Goal: Navigation & Orientation: Find specific page/section

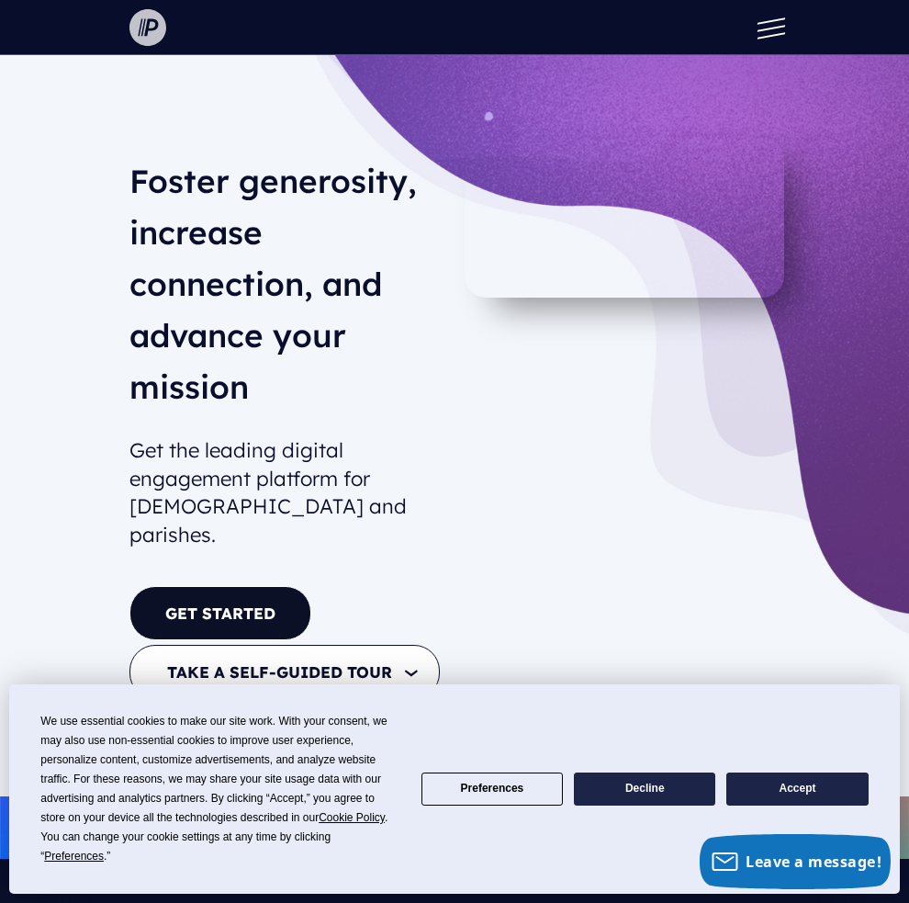
click at [163, 33] on img at bounding box center [147, 27] width 37 height 37
click at [770, 27] on button at bounding box center [766, 27] width 55 height 55
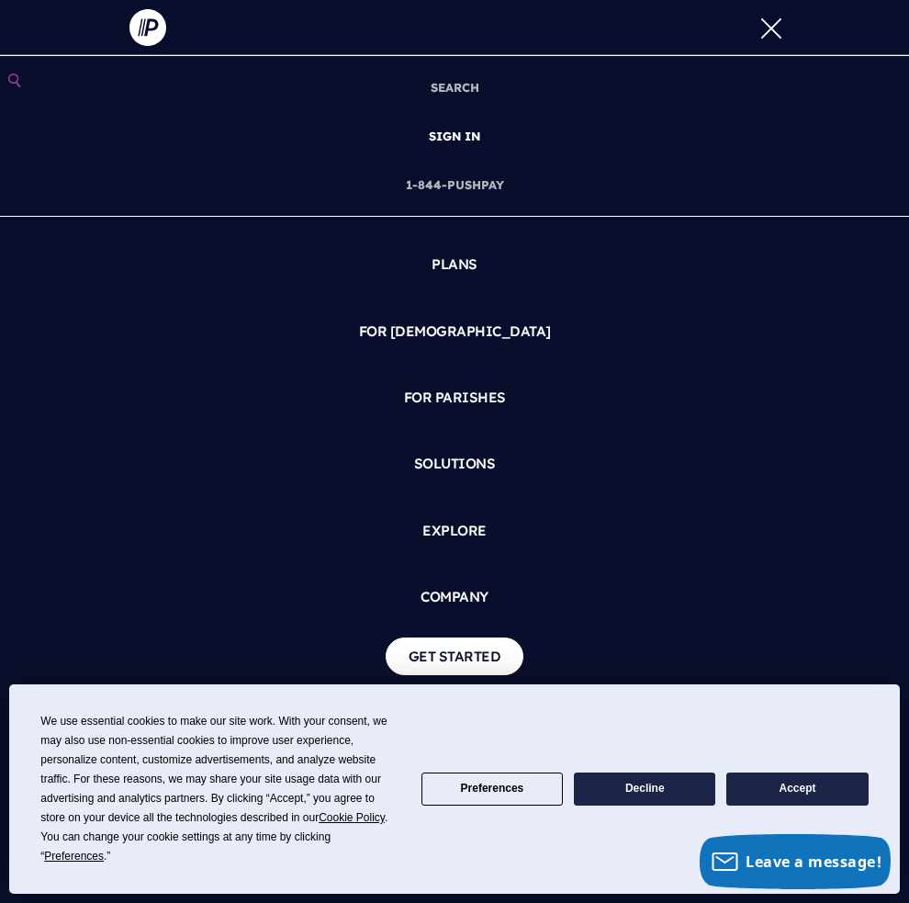
click at [467, 129] on link "SIGN IN" at bounding box center [454, 136] width 66 height 49
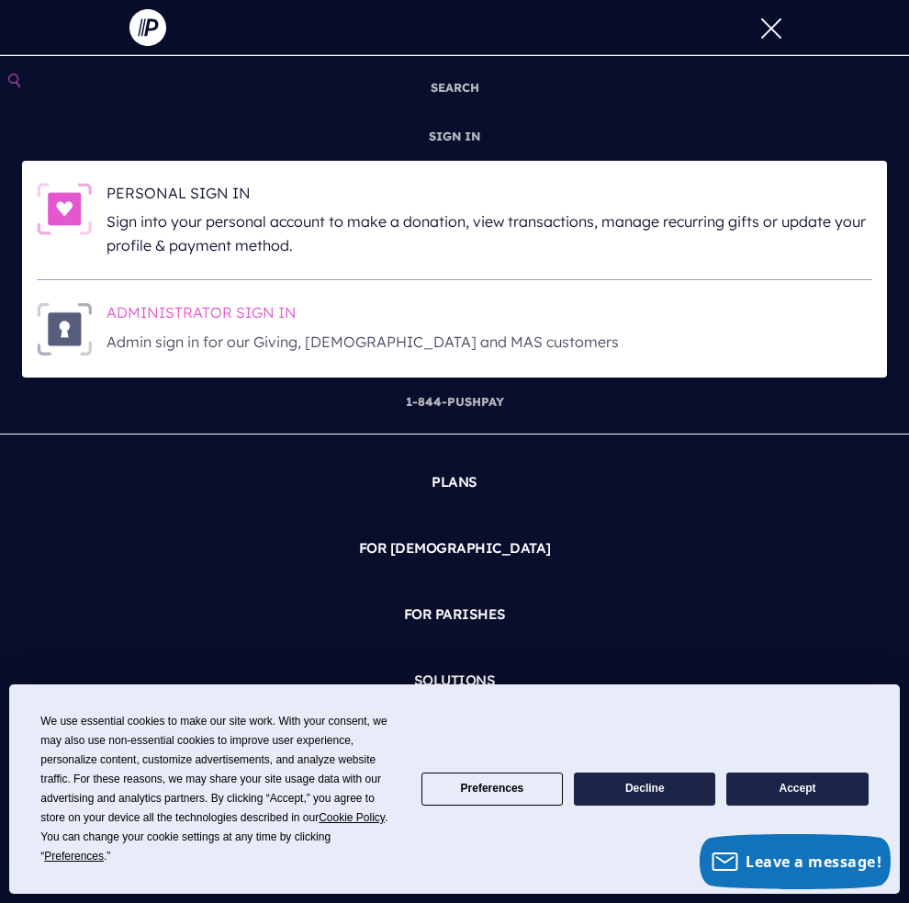
click at [236, 302] on h6 "ADMINISTRATOR SIGN IN" at bounding box center [490, 316] width 766 height 28
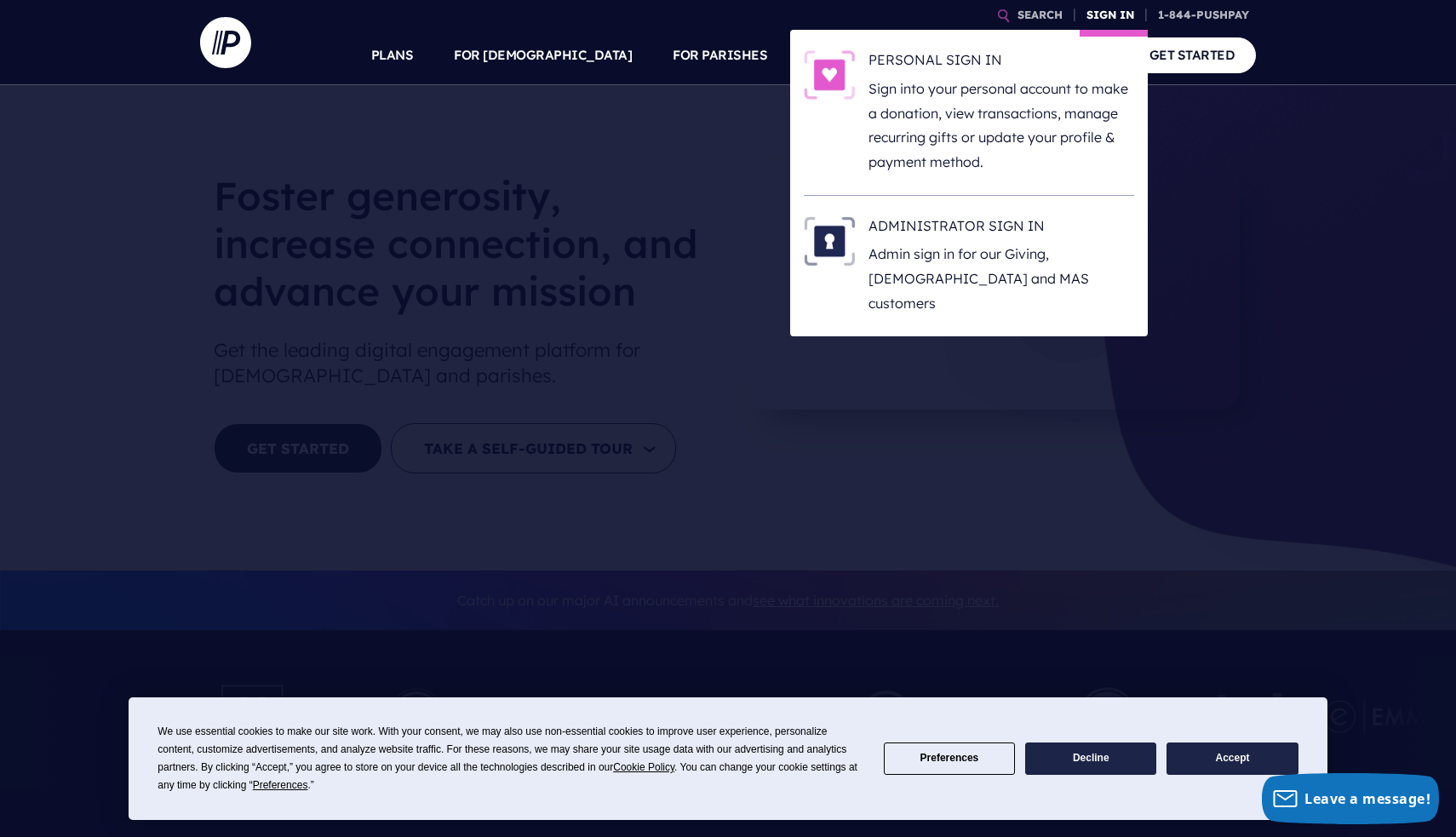
click at [722, 16] on link "SIGN IN" at bounding box center [1110, 15] width 61 height 30
click at [722, 255] on p "Admin sign in for our Giving, [DEMOGRAPHIC_DATA] and MAS customers" at bounding box center [1002, 278] width 265 height 73
click at [903, 235] on h6 "ADMINISTRATOR SIGN IN" at bounding box center [1002, 229] width 265 height 26
